Goal: Entertainment & Leisure: Consume media (video, audio)

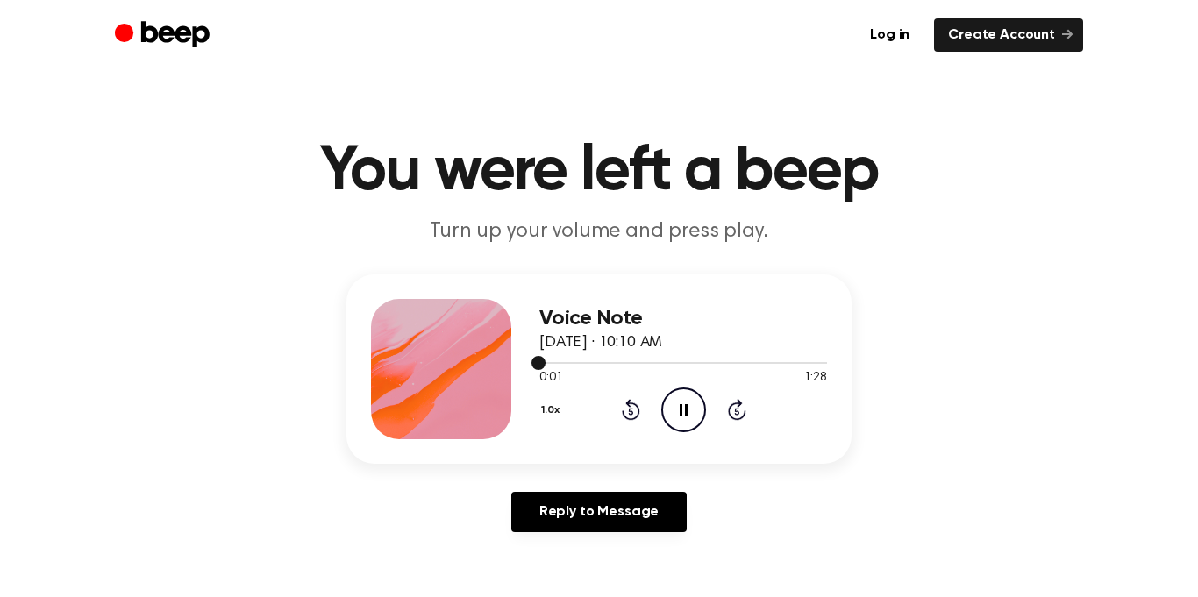
click at [568, 366] on div at bounding box center [683, 362] width 288 height 14
click at [549, 361] on div at bounding box center [683, 362] width 288 height 14
click at [674, 398] on icon "Play Audio" at bounding box center [683, 410] width 45 height 45
click at [681, 406] on icon at bounding box center [685, 409] width 10 height 11
click at [685, 406] on icon at bounding box center [684, 409] width 8 height 11
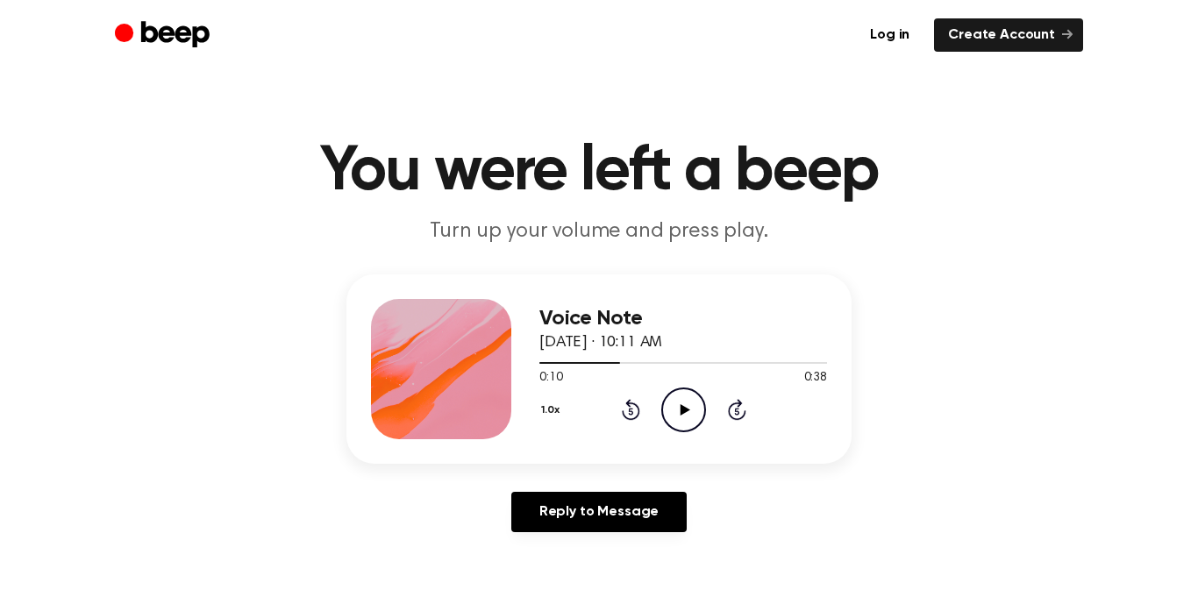
click at [685, 406] on icon "Play Audio" at bounding box center [683, 410] width 45 height 45
drag, startPoint x: 685, startPoint y: 406, endPoint x: 574, endPoint y: 403, distance: 111.5
click at [568, 362] on div at bounding box center [683, 363] width 288 height 2
click at [612, 362] on div at bounding box center [683, 363] width 288 height 2
click at [646, 363] on div at bounding box center [683, 363] width 288 height 2
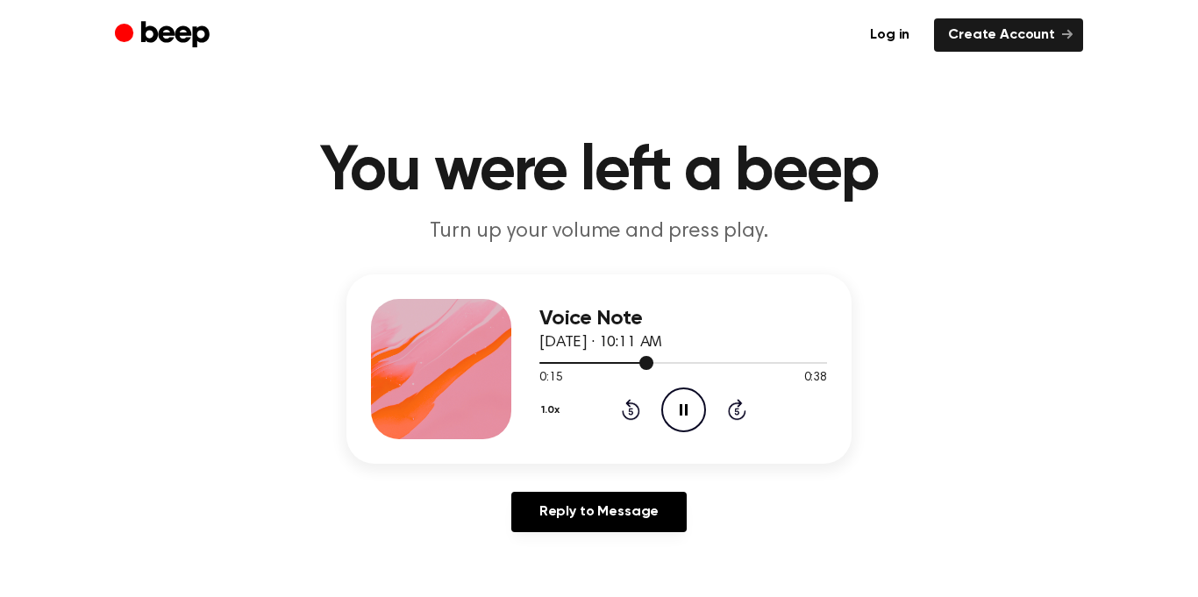
click at [682, 365] on div at bounding box center [683, 362] width 288 height 14
